Goal: Navigation & Orientation: Find specific page/section

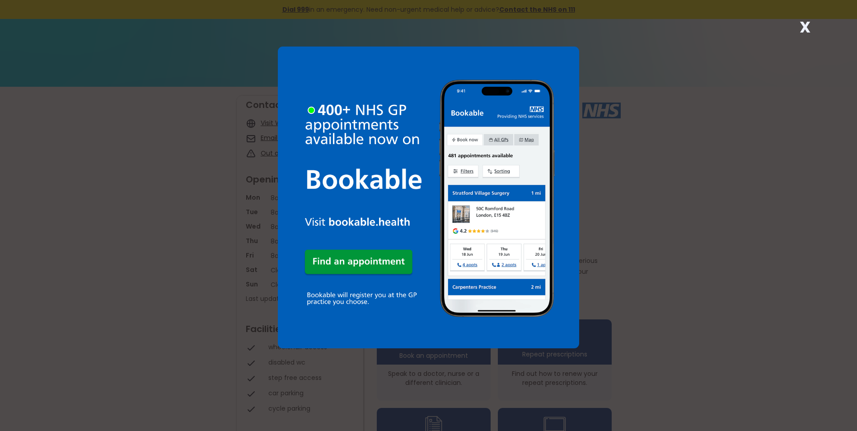
click at [809, 30] on strong "X" at bounding box center [805, 27] width 11 height 22
